Goal: Task Accomplishment & Management: Use online tool/utility

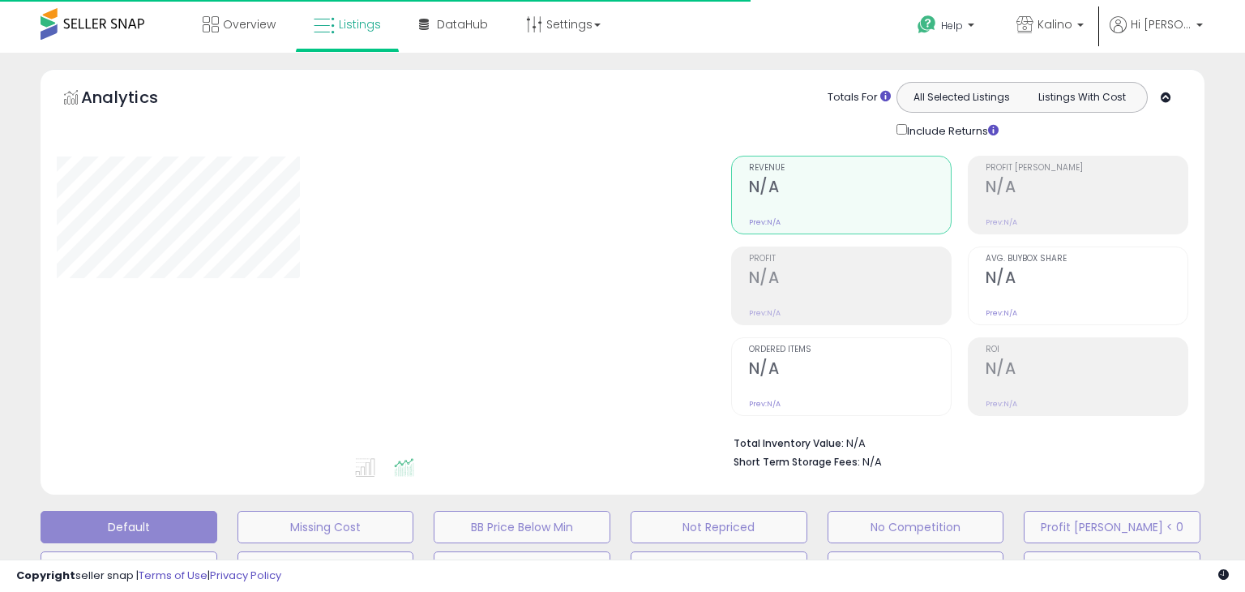
type button "all_selected"
type button "listings_with_cost"
type input "********"
